Goal: Obtain resource: Download file/media

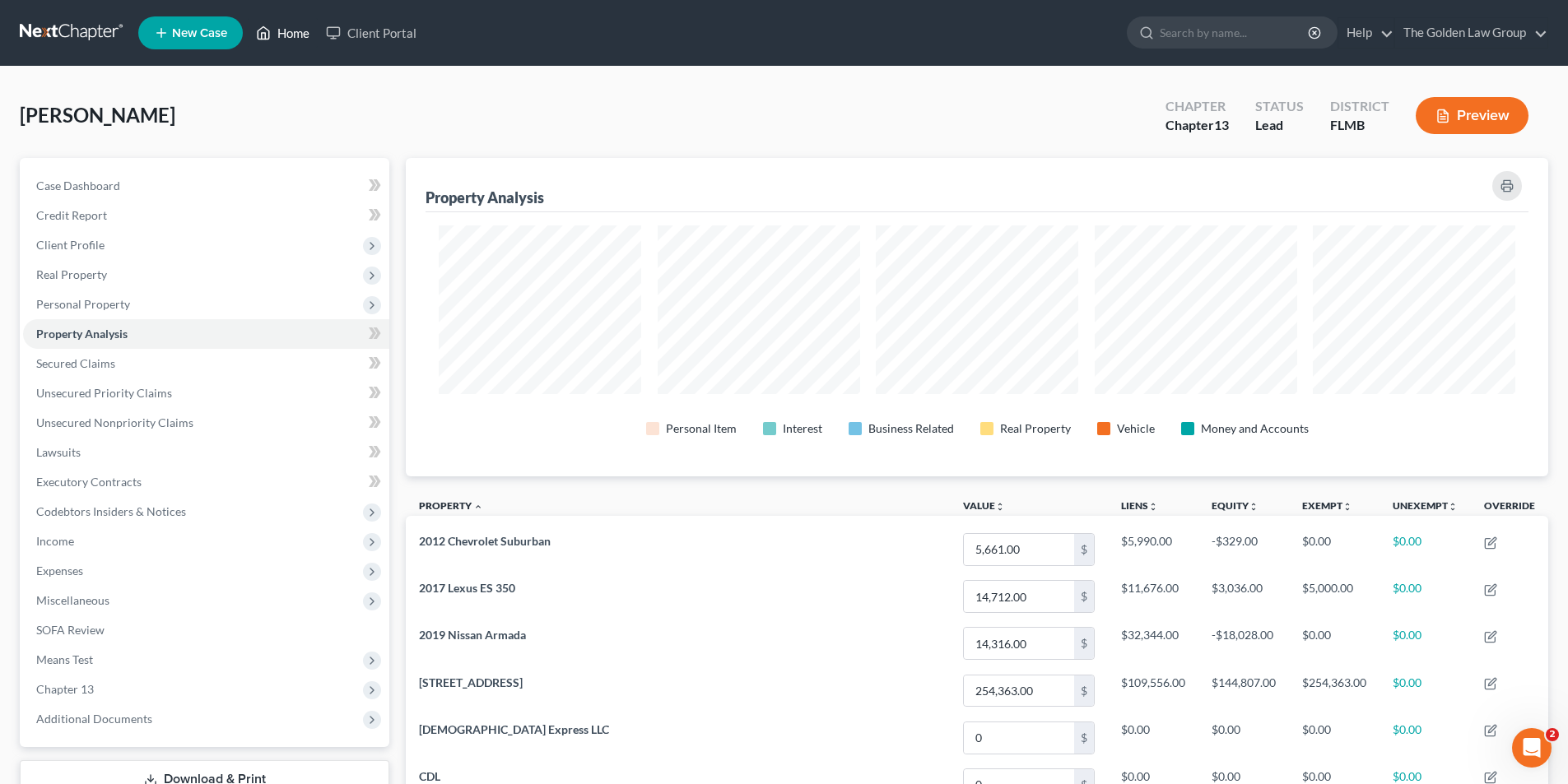
click at [292, 33] on link "Home" at bounding box center [283, 32] width 70 height 30
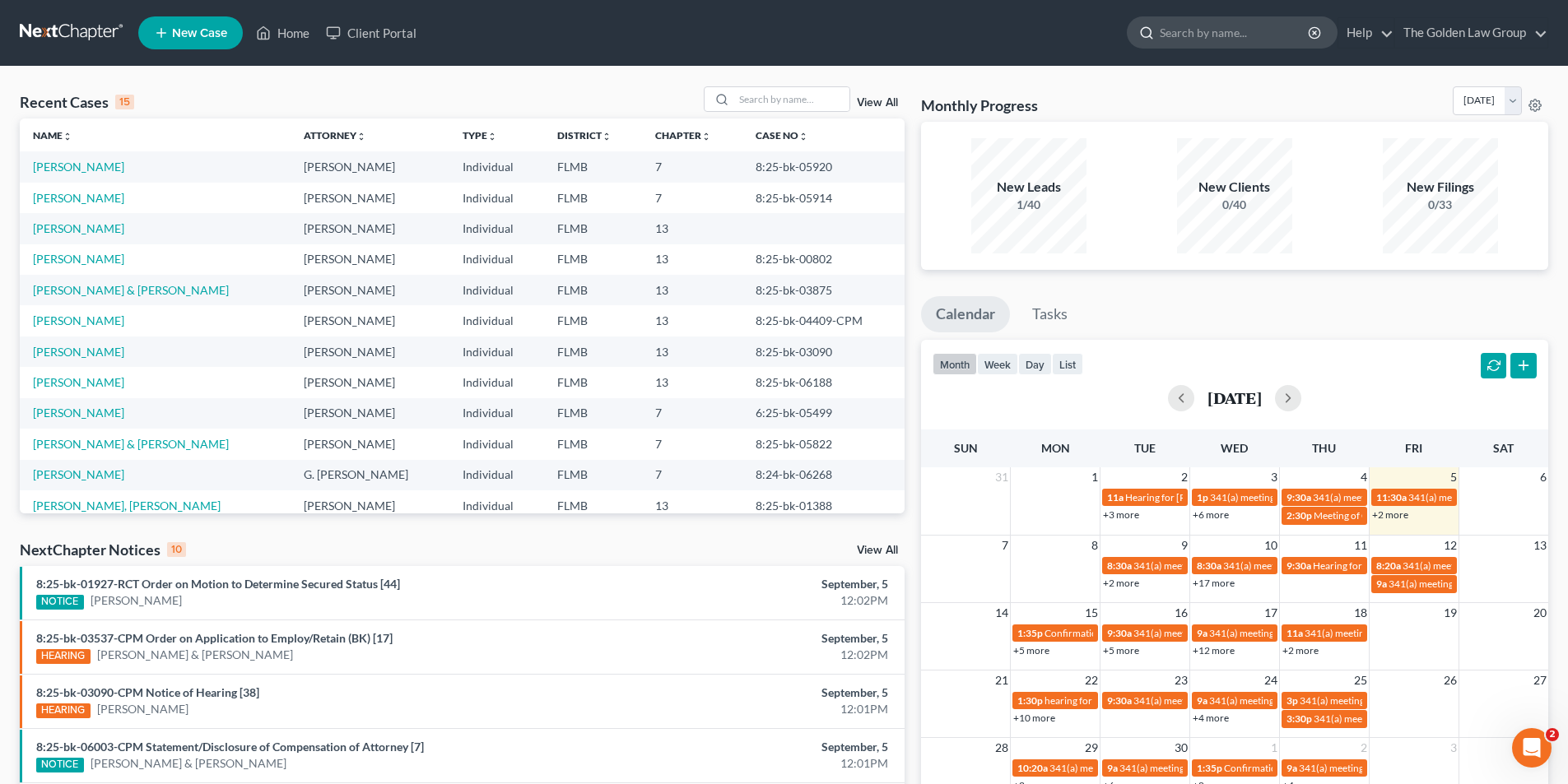
click at [1189, 33] on input "search" at bounding box center [1235, 32] width 150 height 31
type input "[PERSON_NAME]"
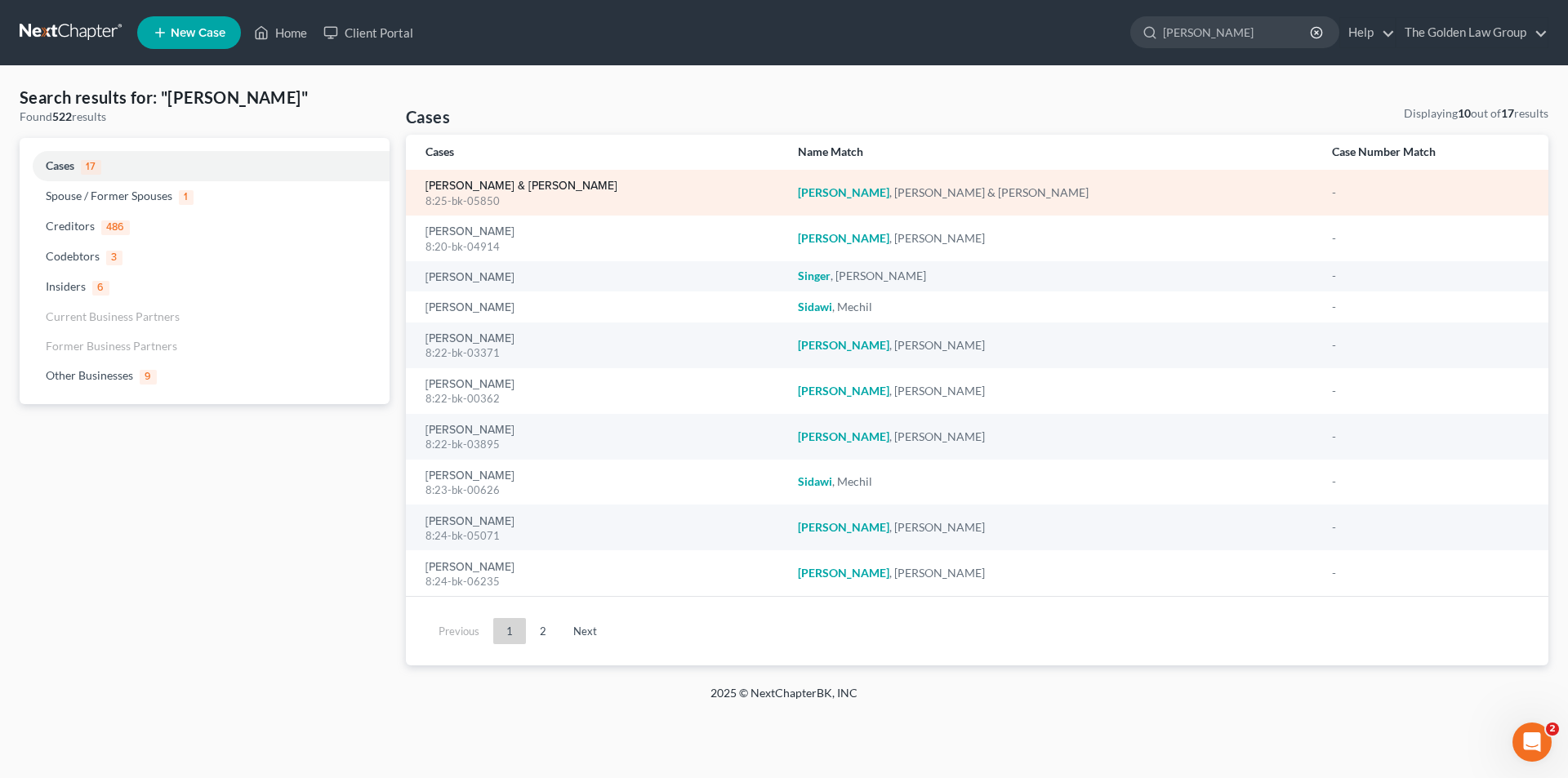
click at [456, 180] on link "[PERSON_NAME] & [PERSON_NAME]" at bounding box center [521, 186] width 192 height 12
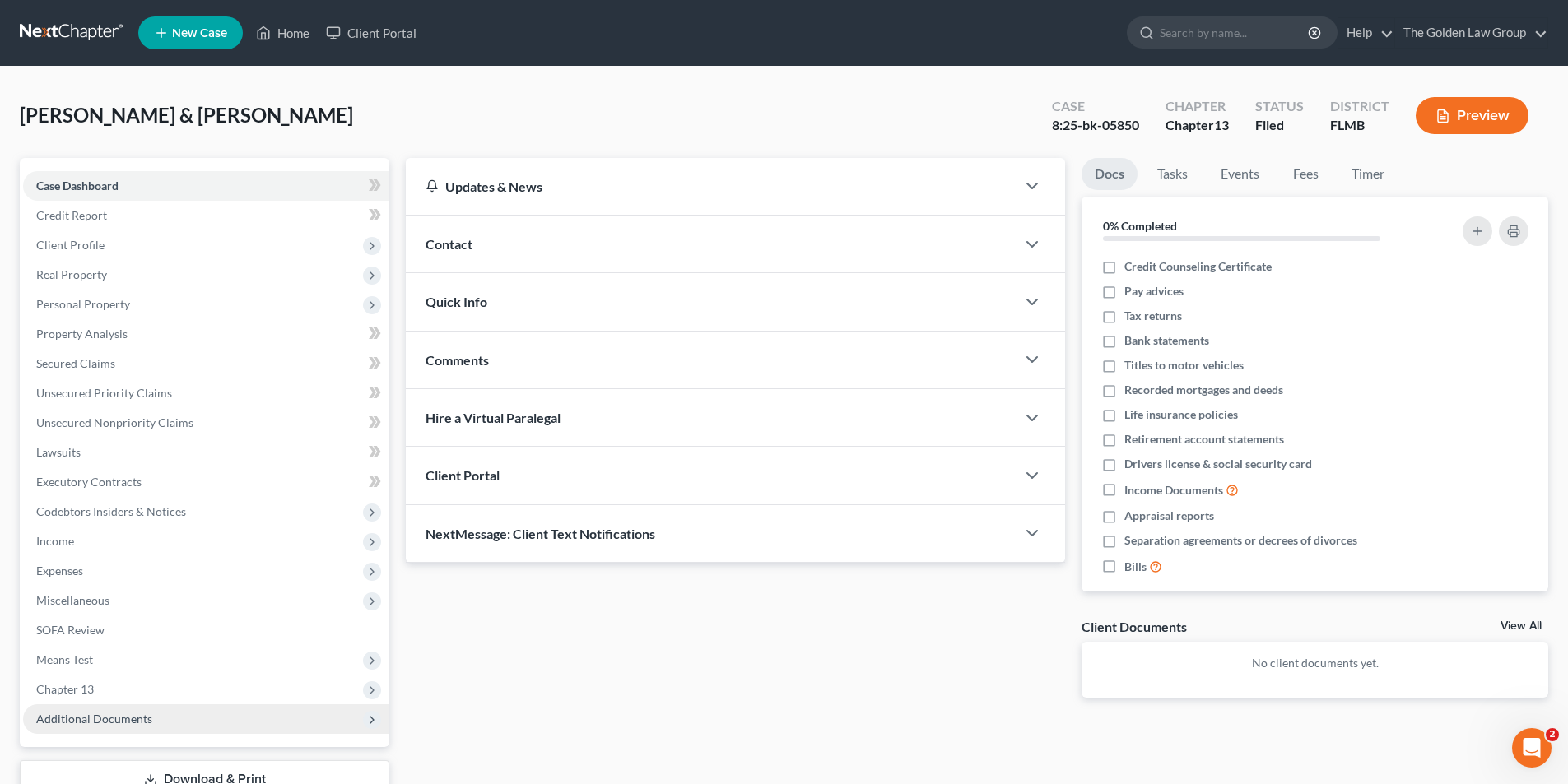
click at [135, 720] on span "Additional Documents" at bounding box center [94, 719] width 116 height 14
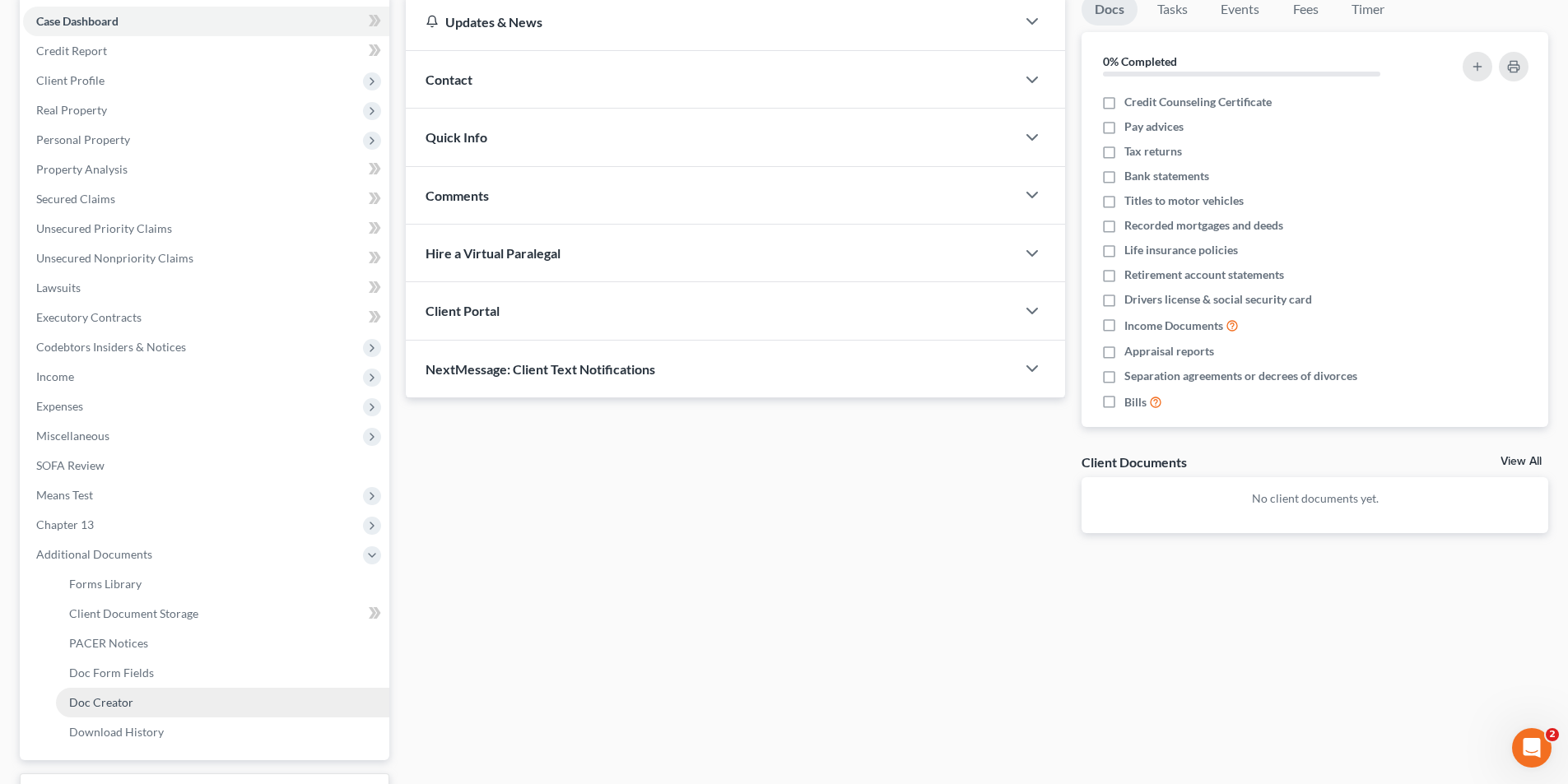
scroll to position [247, 0]
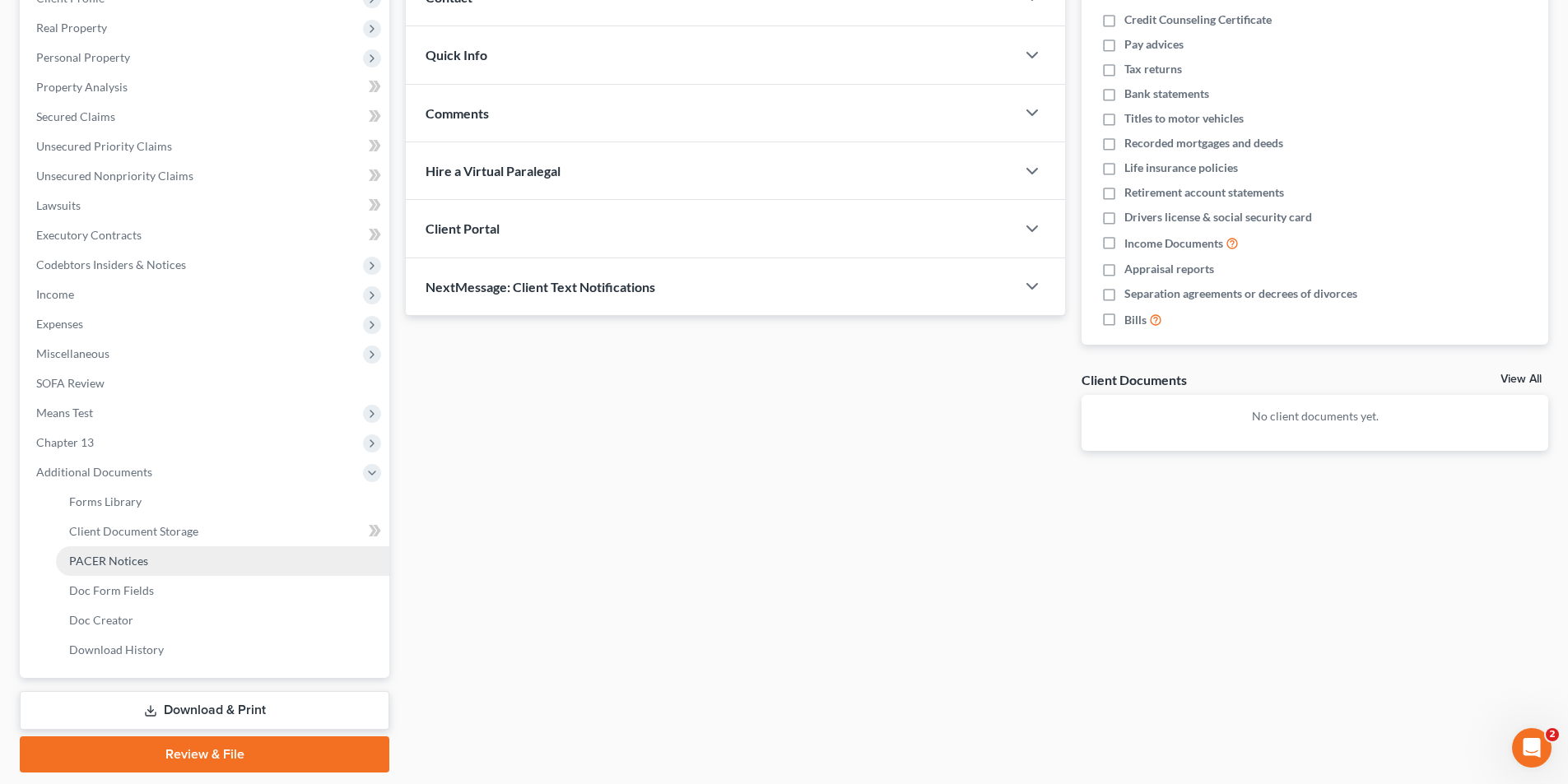
click at [106, 561] on span "PACER Notices" at bounding box center [109, 561] width 79 height 14
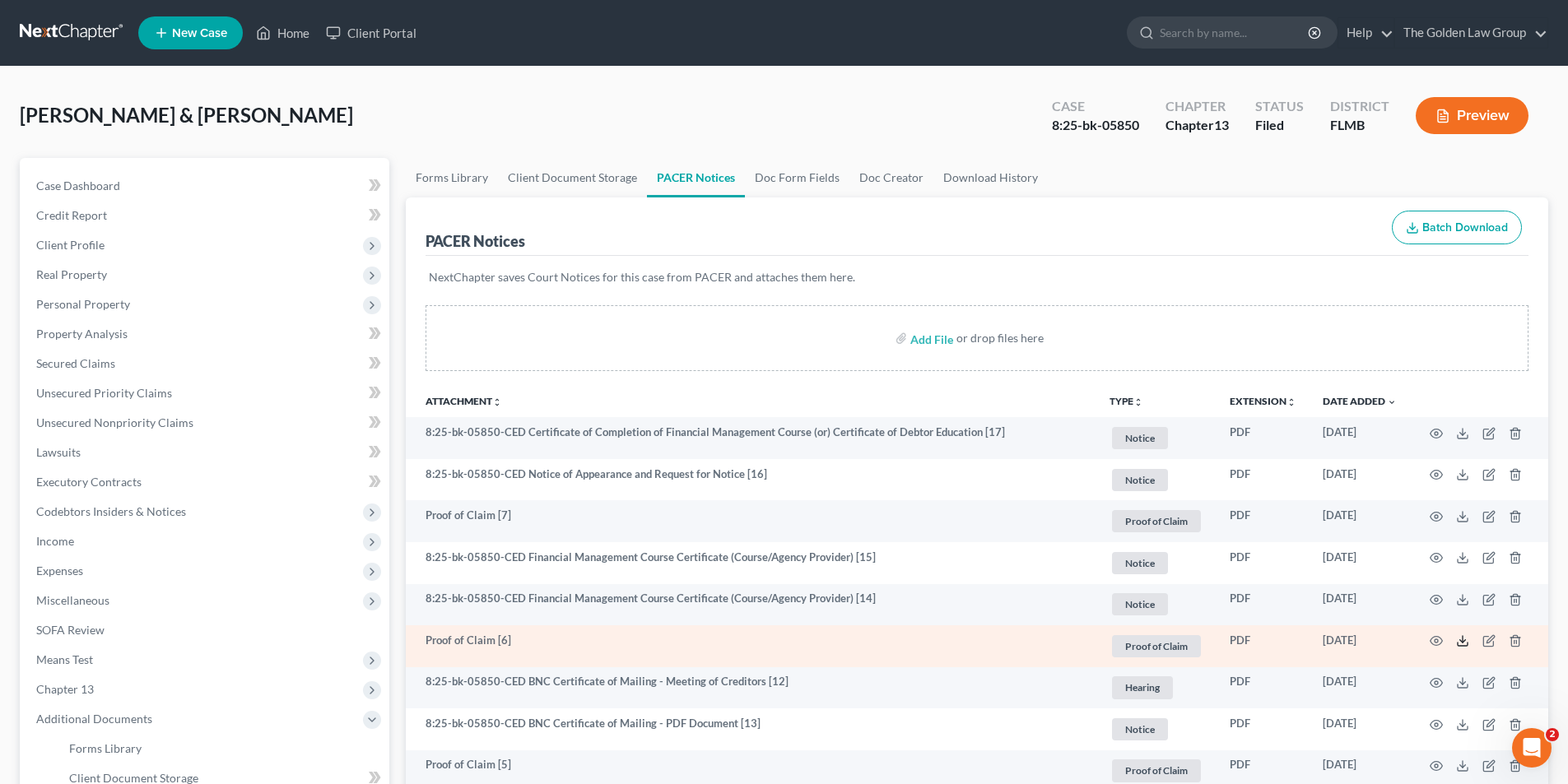
click at [1466, 639] on icon at bounding box center [1463, 641] width 14 height 14
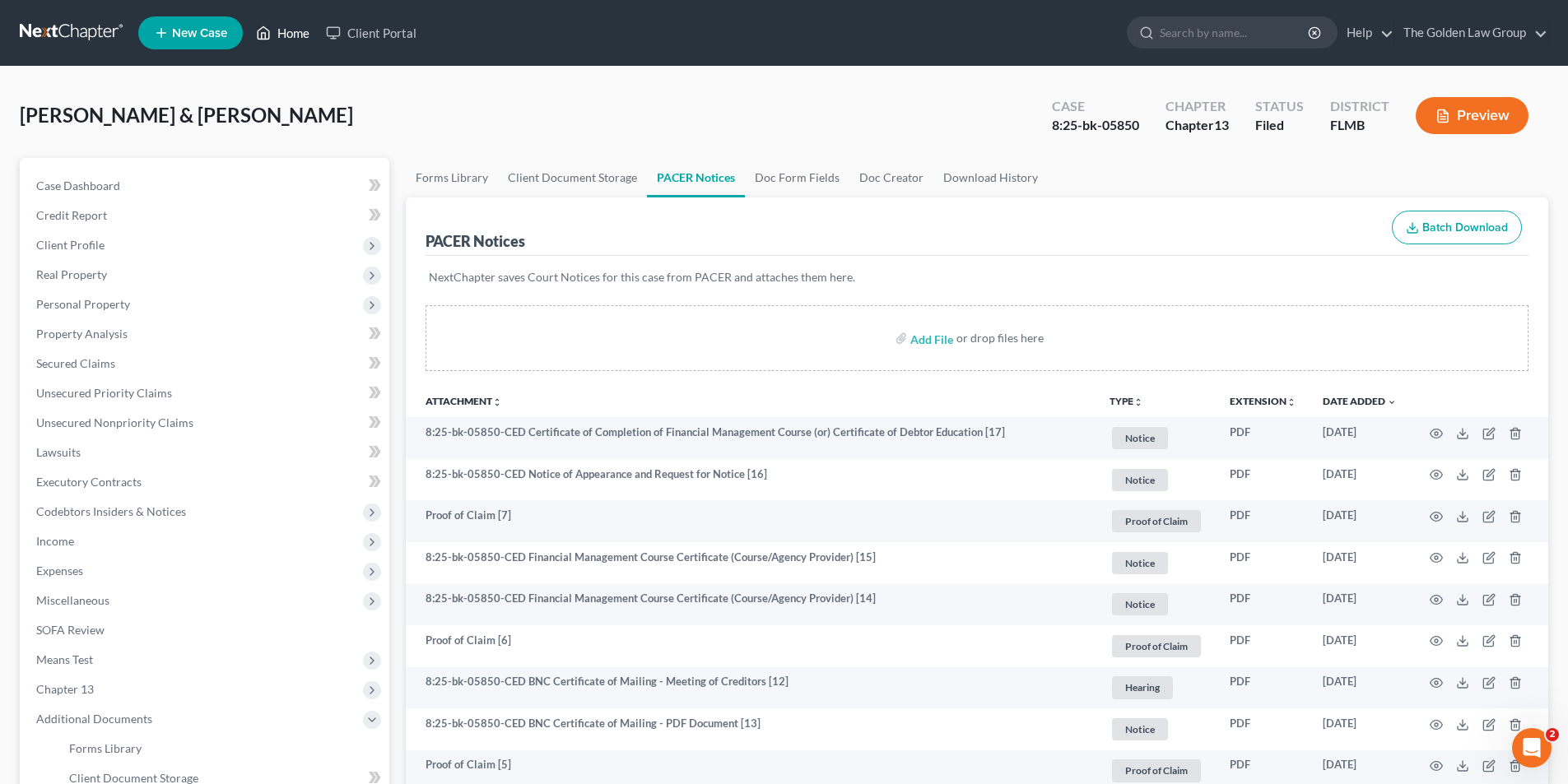
click at [295, 33] on link "Home" at bounding box center [283, 32] width 70 height 30
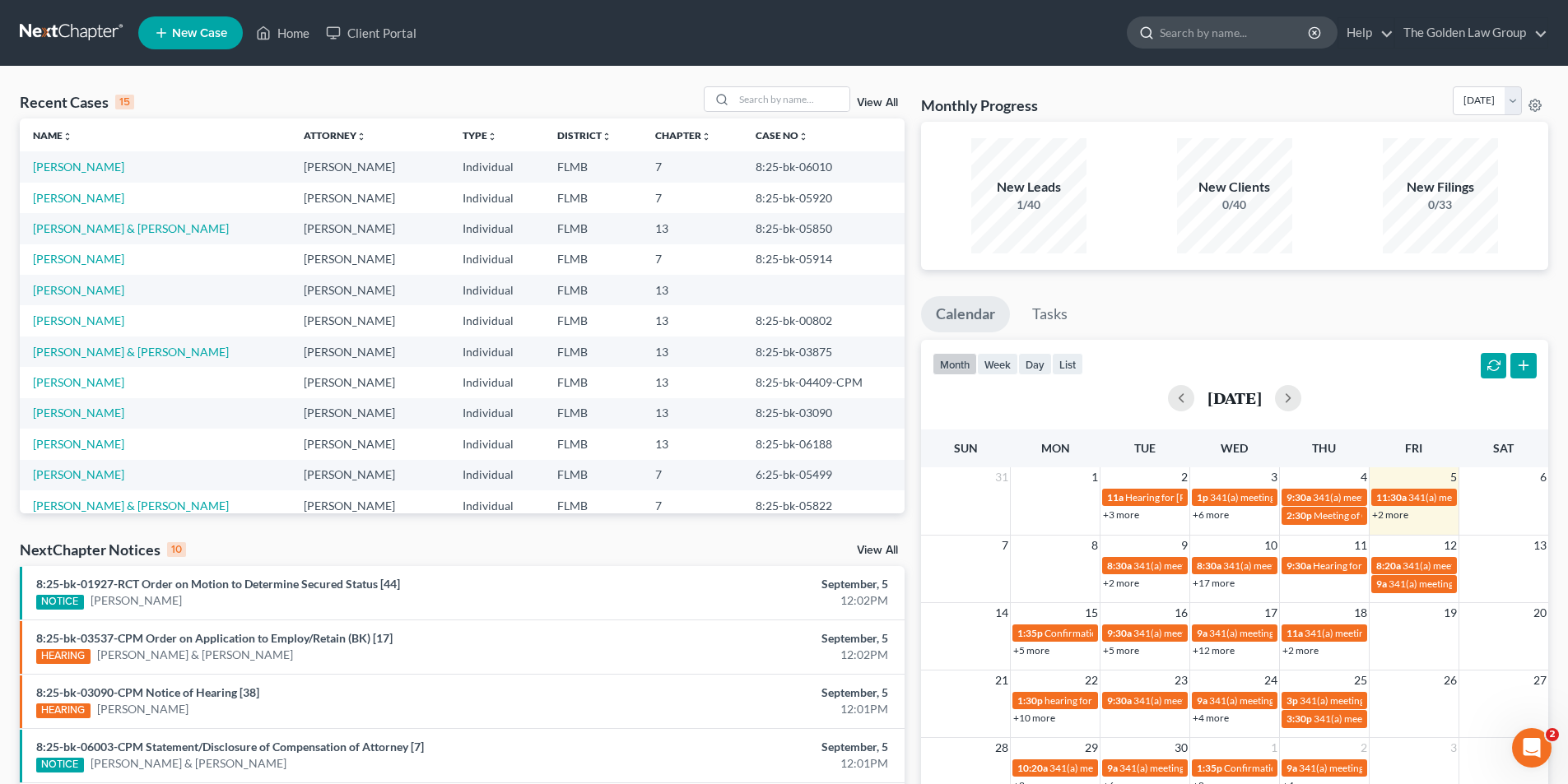
click at [1231, 31] on input "search" at bounding box center [1235, 32] width 150 height 31
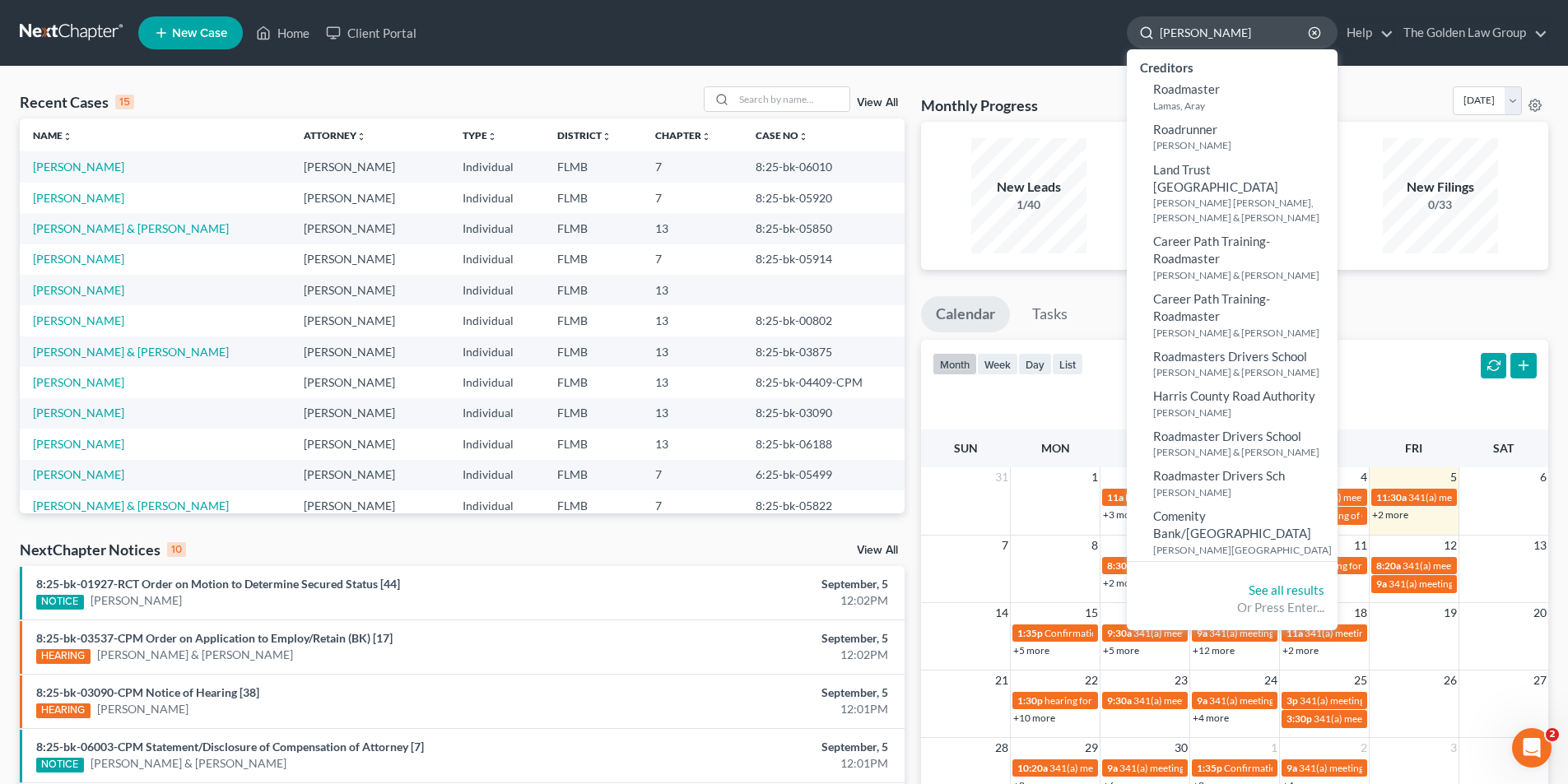
drag, startPoint x: 1166, startPoint y: 29, endPoint x: 1166, endPoint y: 42, distance: 13.0
click at [1166, 31] on input "[PERSON_NAME]" at bounding box center [1235, 32] width 150 height 31
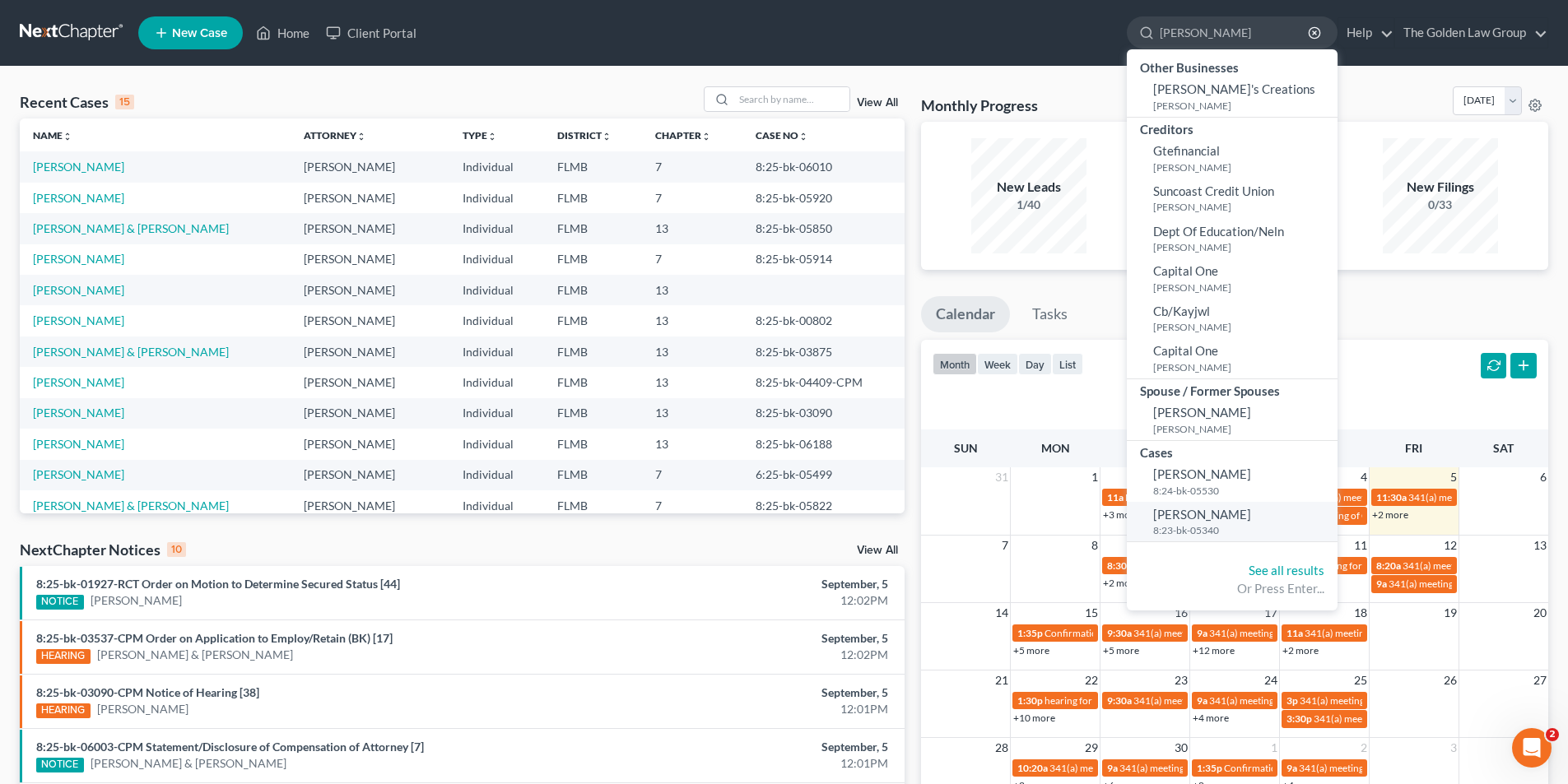
type input "[PERSON_NAME]"
click at [1200, 520] on span "[PERSON_NAME]" at bounding box center [1202, 514] width 98 height 14
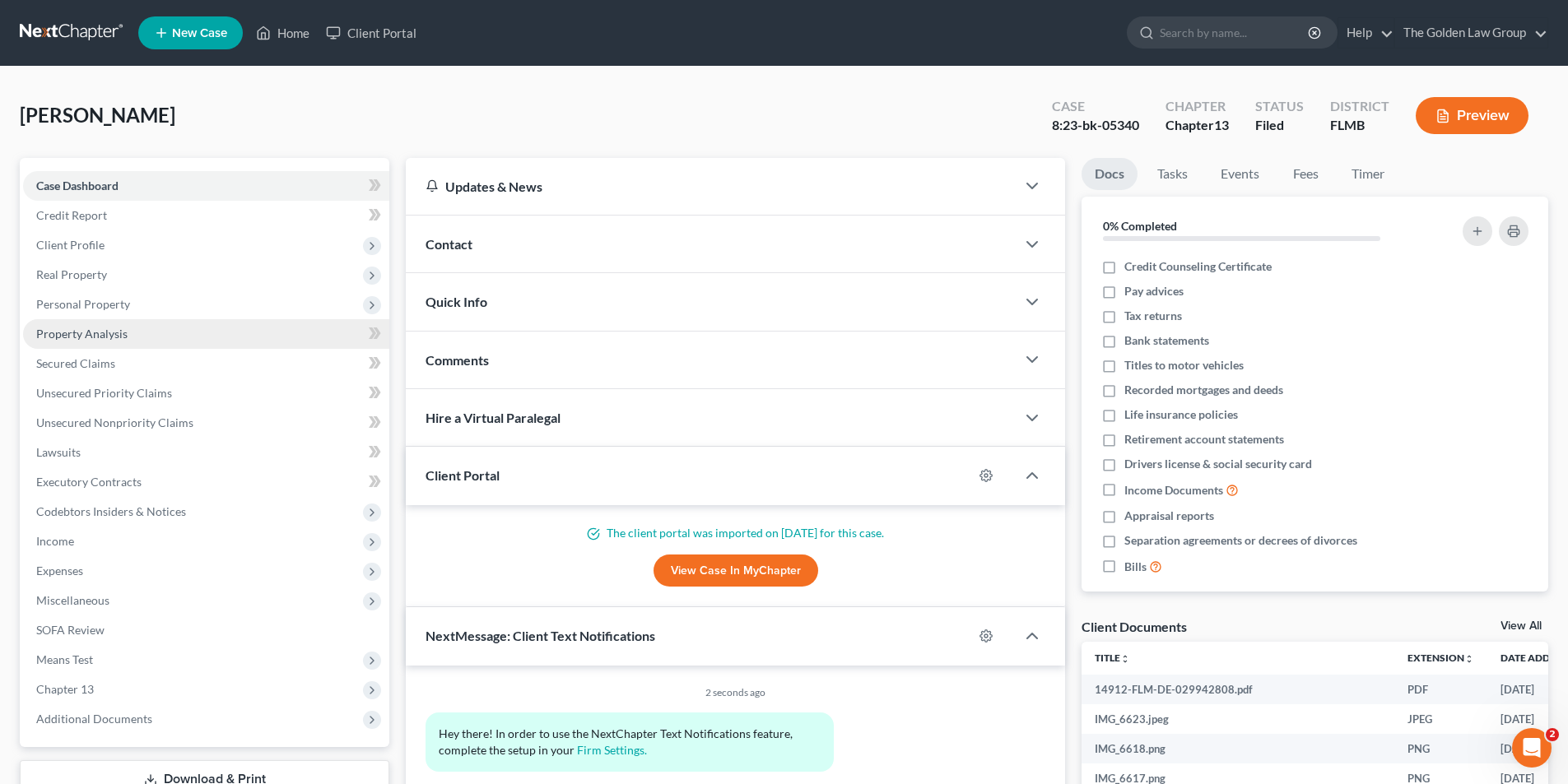
click at [96, 330] on span "Property Analysis" at bounding box center [81, 334] width 91 height 14
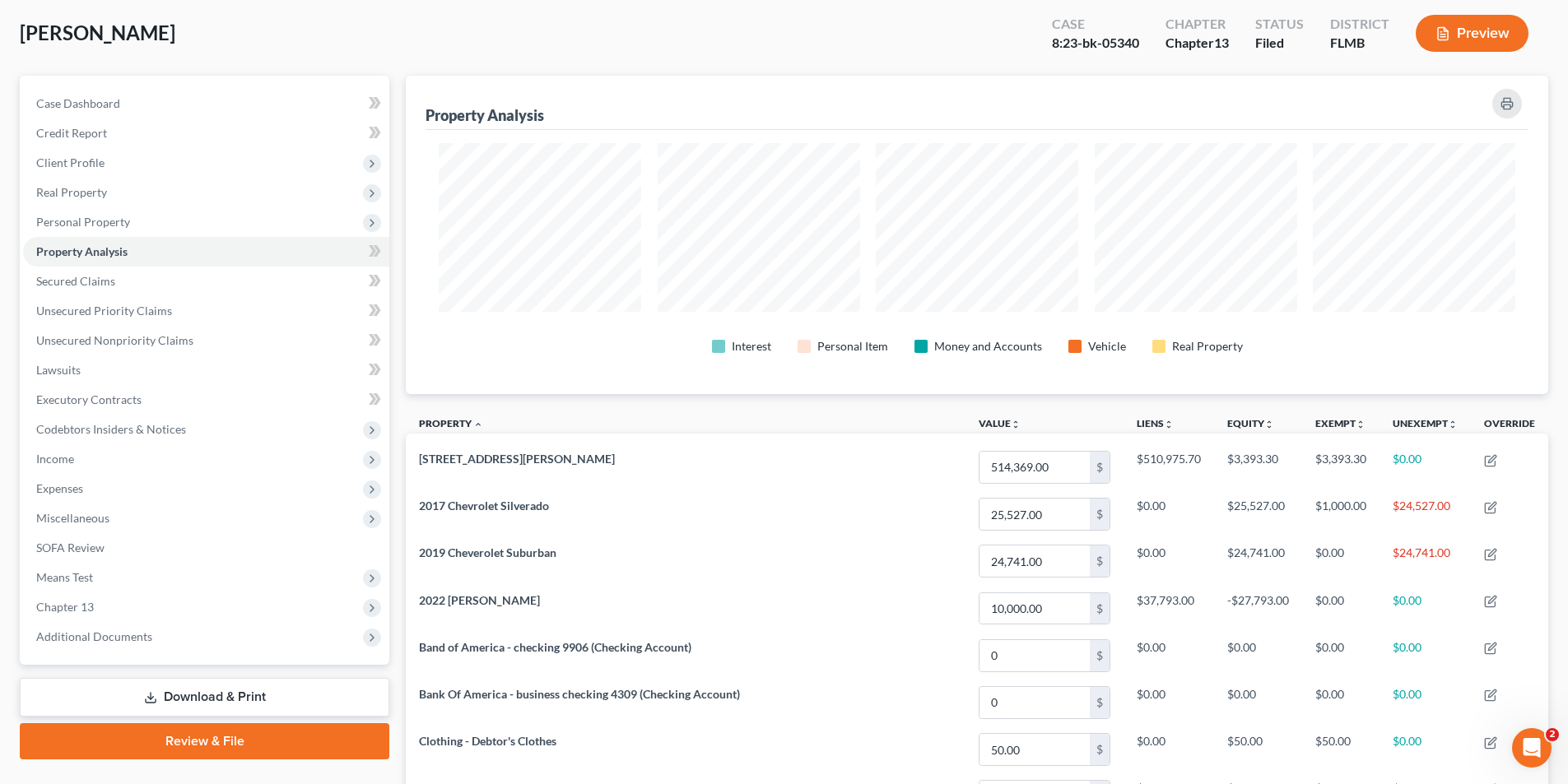
scroll to position [329, 0]
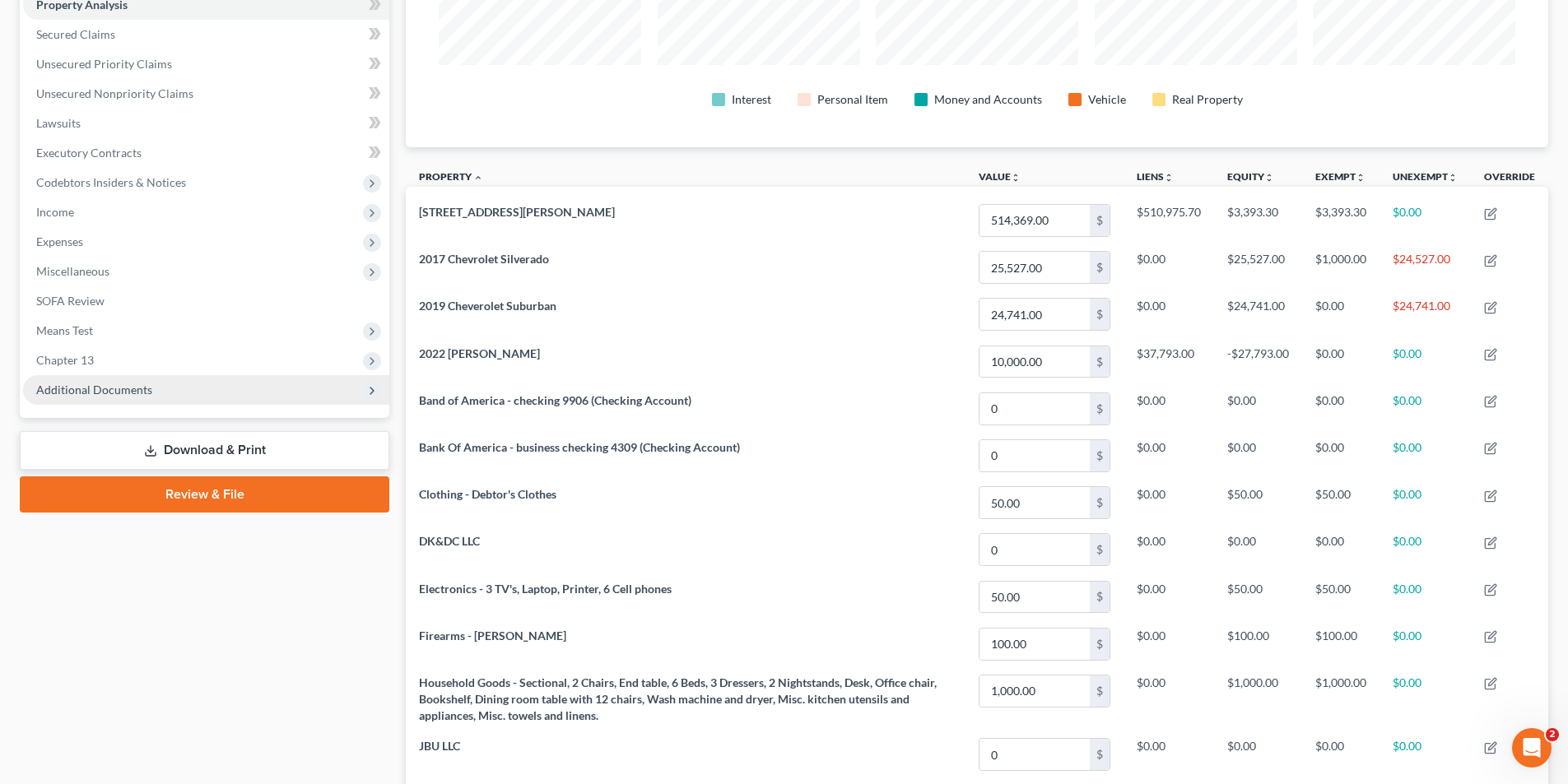
click at [116, 388] on span "Additional Documents" at bounding box center [94, 390] width 116 height 14
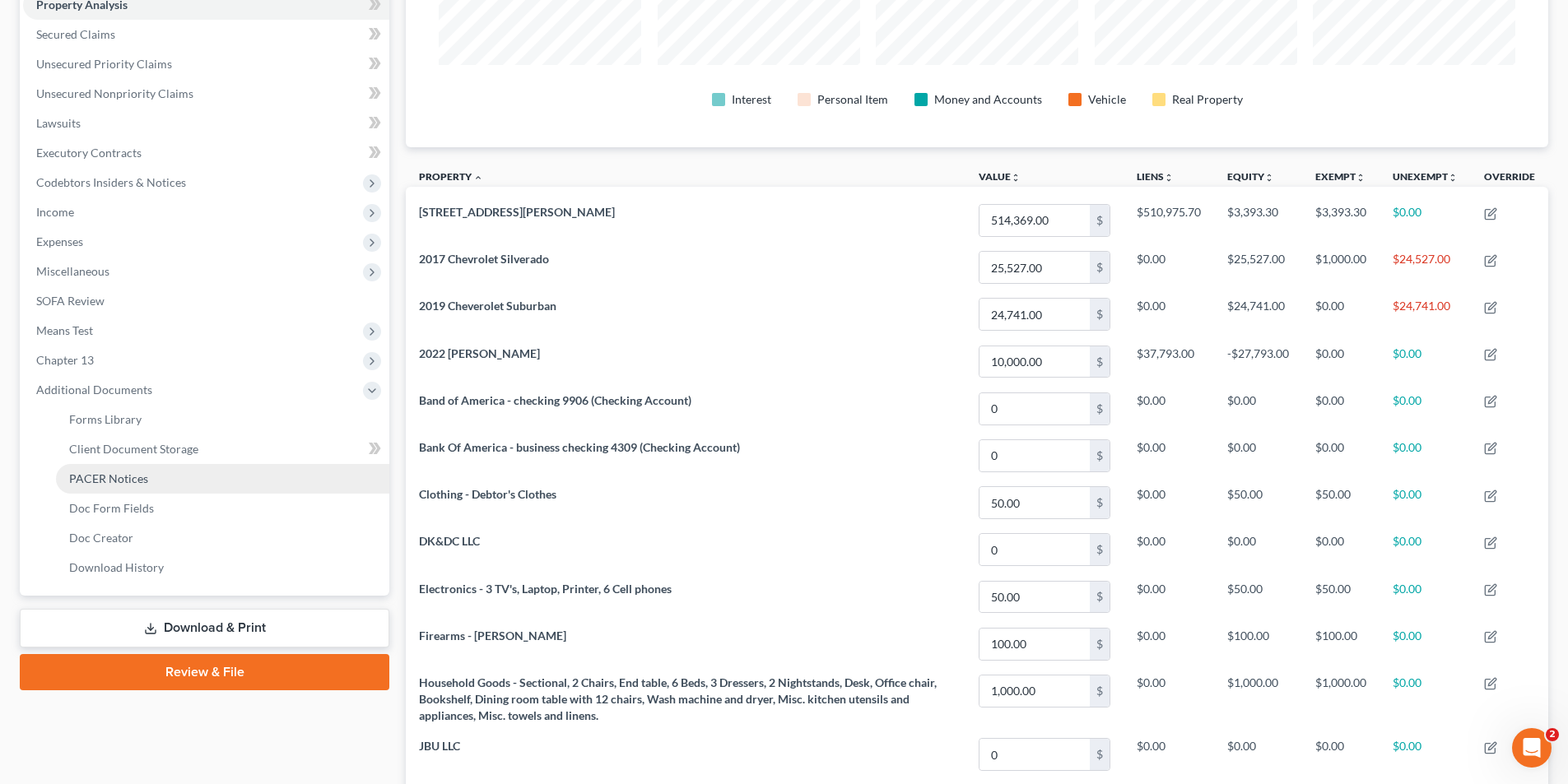
click at [112, 478] on span "PACER Notices" at bounding box center [109, 479] width 79 height 14
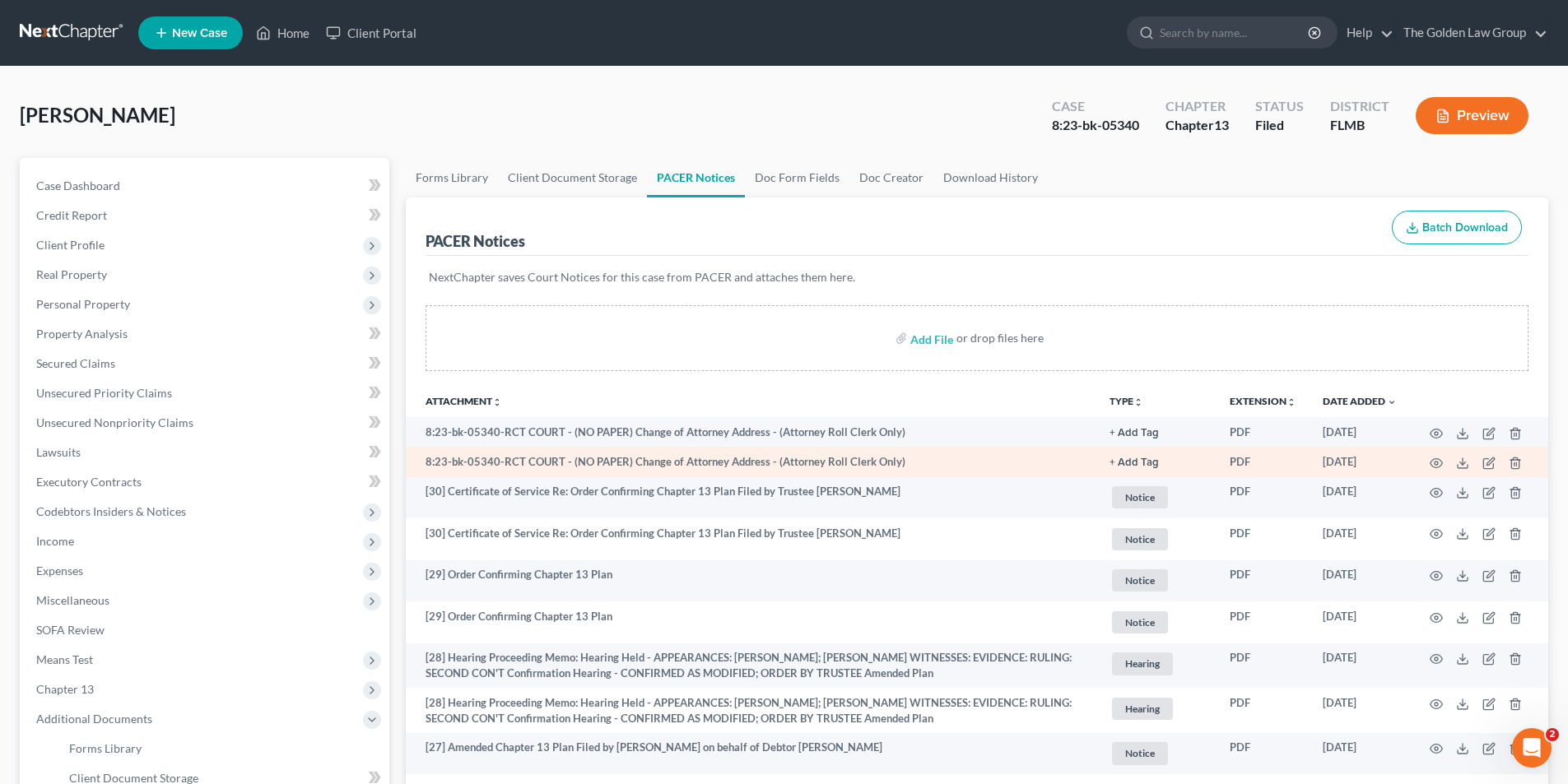
scroll to position [82, 0]
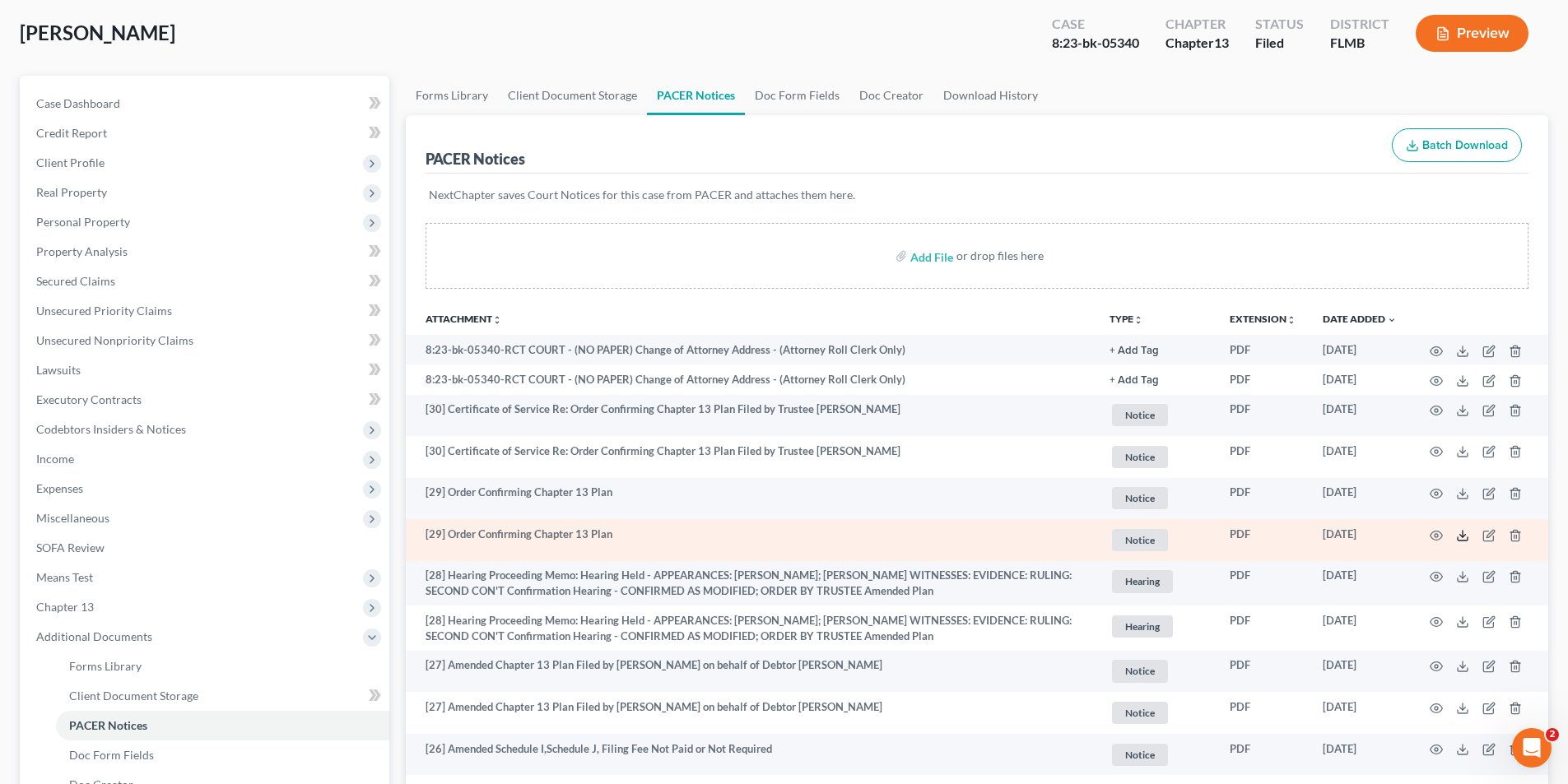
click at [1464, 534] on icon at bounding box center [1463, 536] width 14 height 14
